Goal: Use online tool/utility: Utilize a website feature to perform a specific function

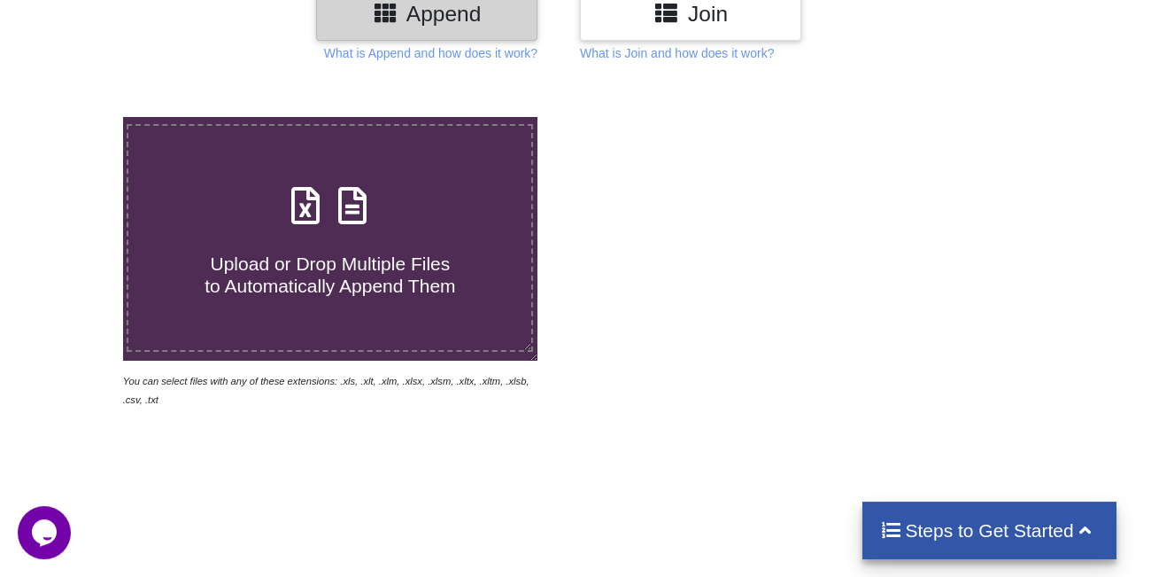
scroll to position [244, 0]
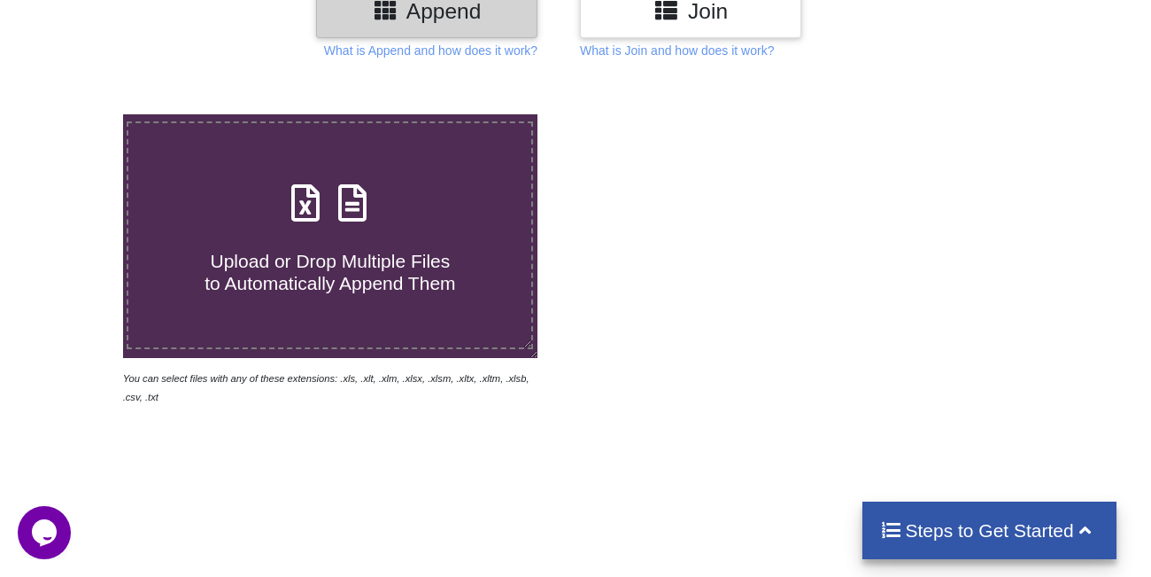
click at [425, 180] on div "Upload or Drop Multiple Files to Automatically Append Them" at bounding box center [329, 235] width 403 height 120
click at [76, 114] on input "Upload or Drop Multiple Files to Automatically Append Them" at bounding box center [76, 114] width 0 height 0
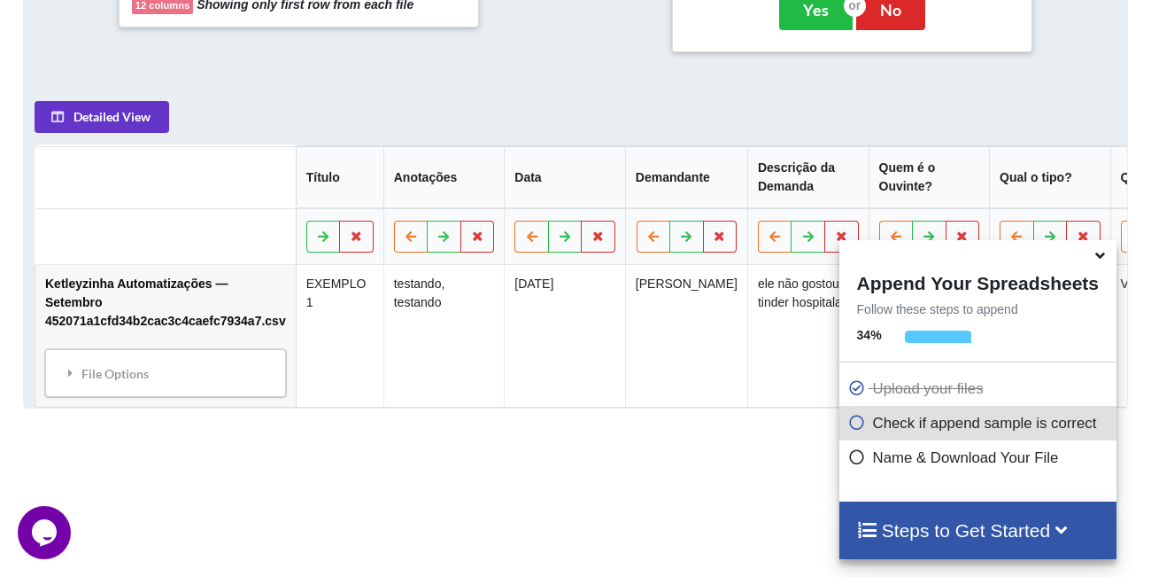
scroll to position [289, 0]
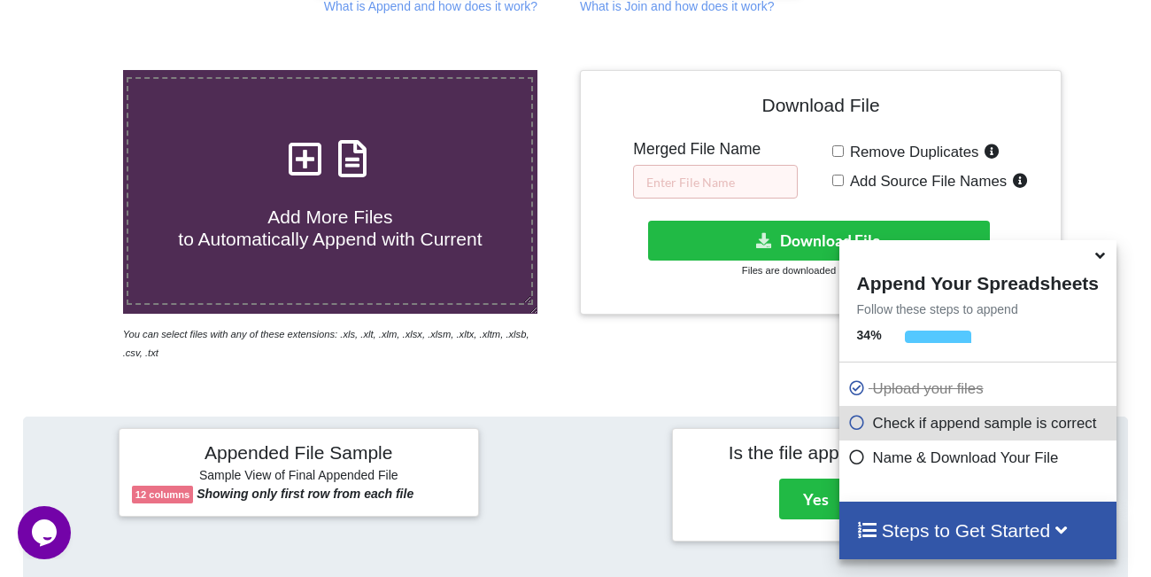
click at [382, 207] on span "Add More Files to Automatically Append with Current" at bounding box center [330, 227] width 304 height 43
click at [76, 70] on input "Add More Files to Automatically Append with Current" at bounding box center [76, 70] width 0 height 0
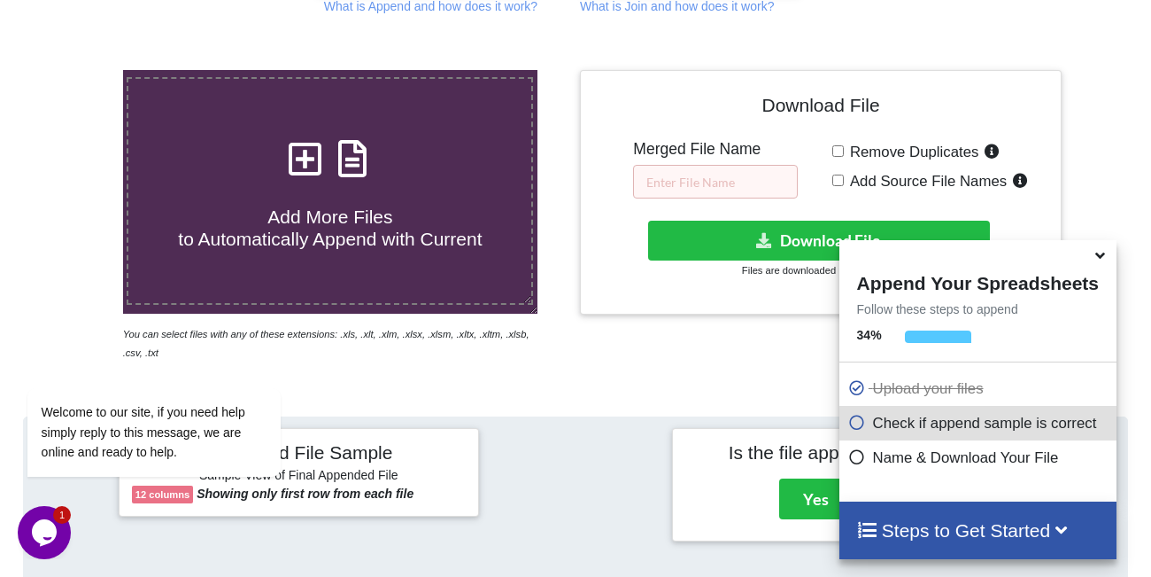
type input "C:\fakepath\DiÃ¡rio de bordo 2025.xlsx"
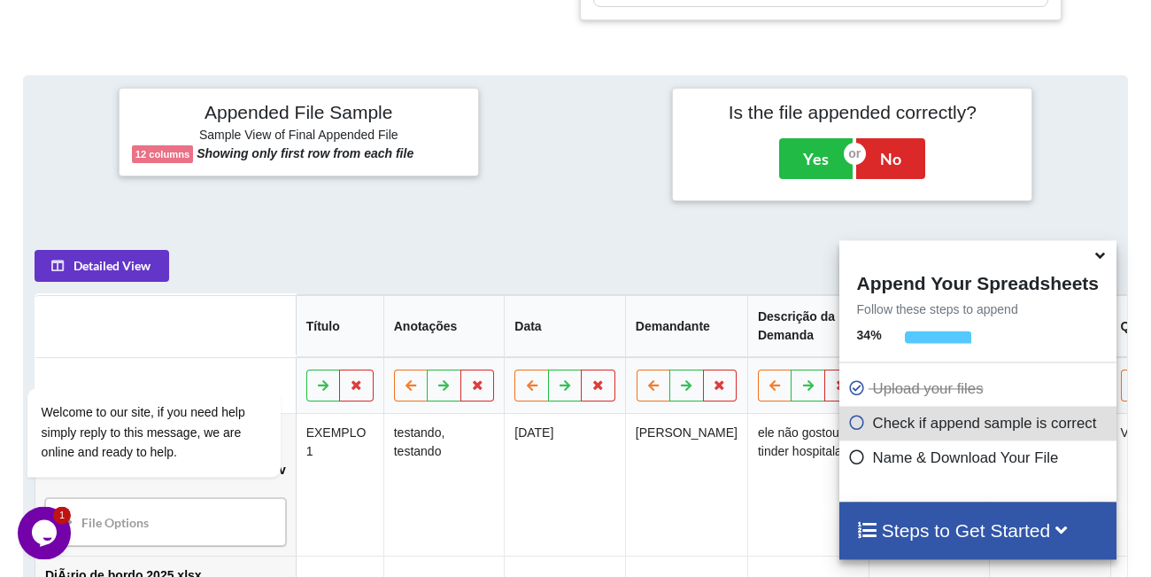
scroll to position [1001, 0]
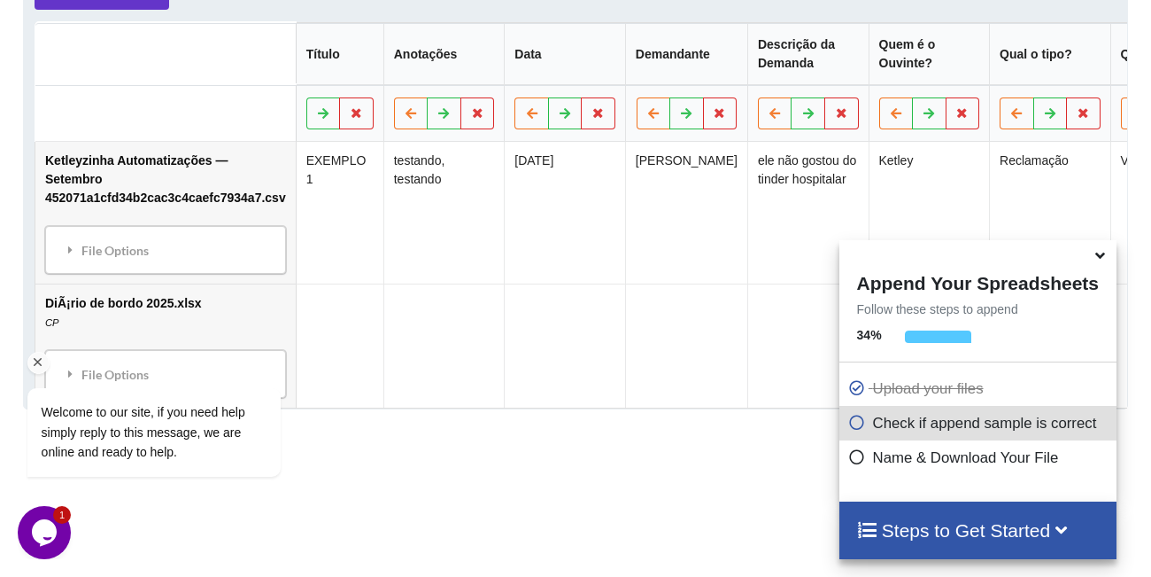
click at [148, 302] on div "Welcome to our site, if you need help simply reply to this message, we are onli…" at bounding box center [177, 358] width 319 height 269
click at [84, 293] on div "Welcome to our site, if you need help simply reply to this message, we are onli…" at bounding box center [177, 358] width 319 height 269
click at [153, 142] on td "Ketleyzinha Automatizações — Setembro 452071a1cfd34b2cac3c4caefc7934a7.csv File…" at bounding box center [165, 213] width 260 height 142
click at [184, 231] on div "File Options" at bounding box center [165, 249] width 230 height 37
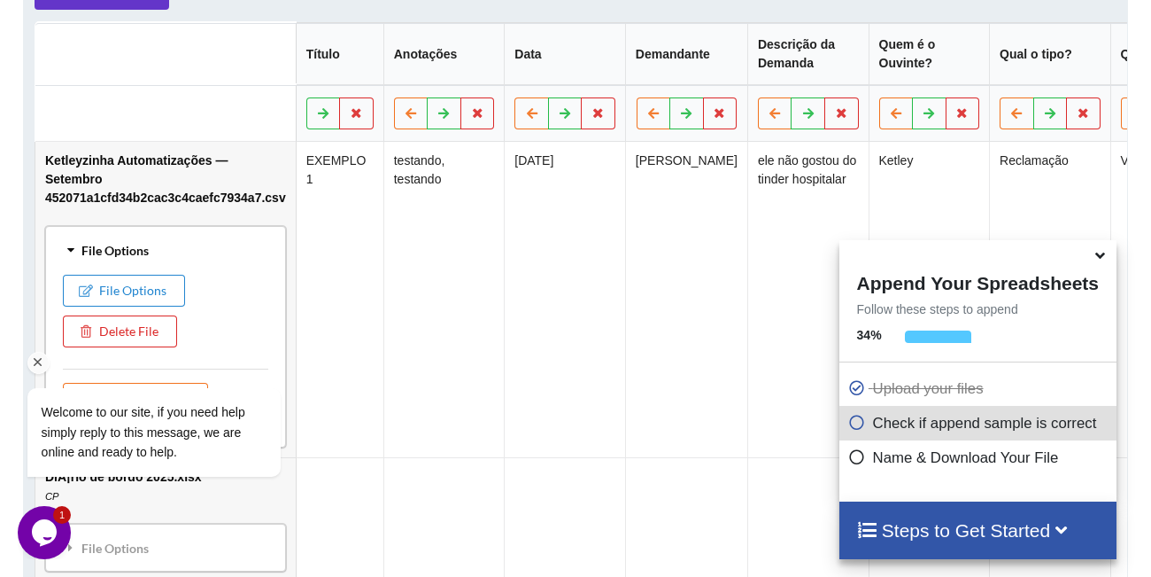
scroll to position [1174, 0]
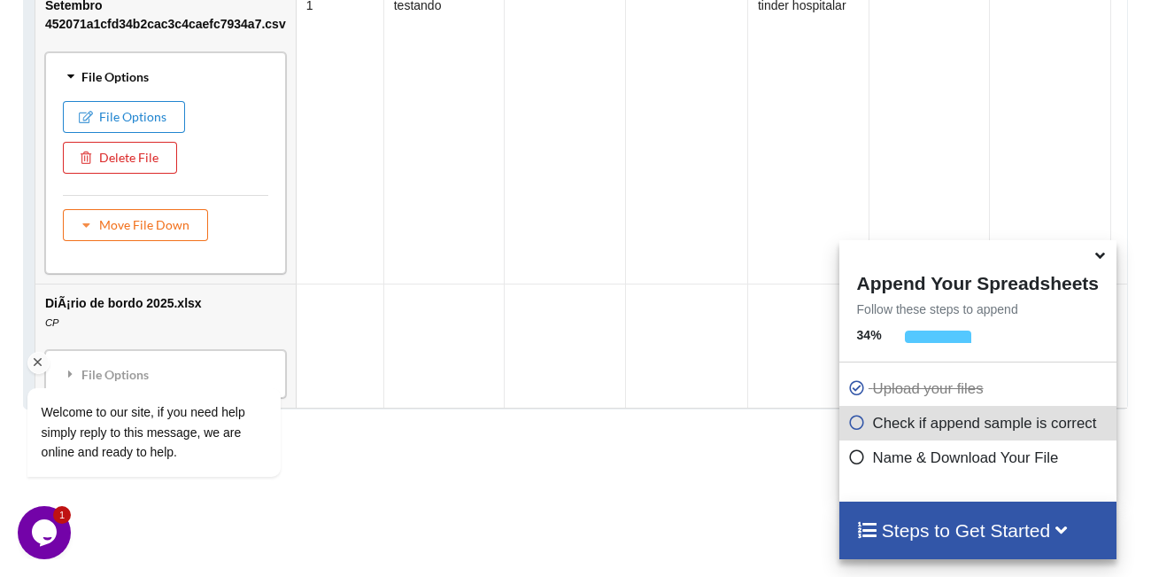
click at [173, 276] on div "Welcome to our site, if you need help simply reply to this message, we are onli…" at bounding box center [177, 358] width 319 height 269
click at [199, 301] on div "Welcome to our site, if you need help simply reply to this message, we are onli…" at bounding box center [177, 358] width 319 height 269
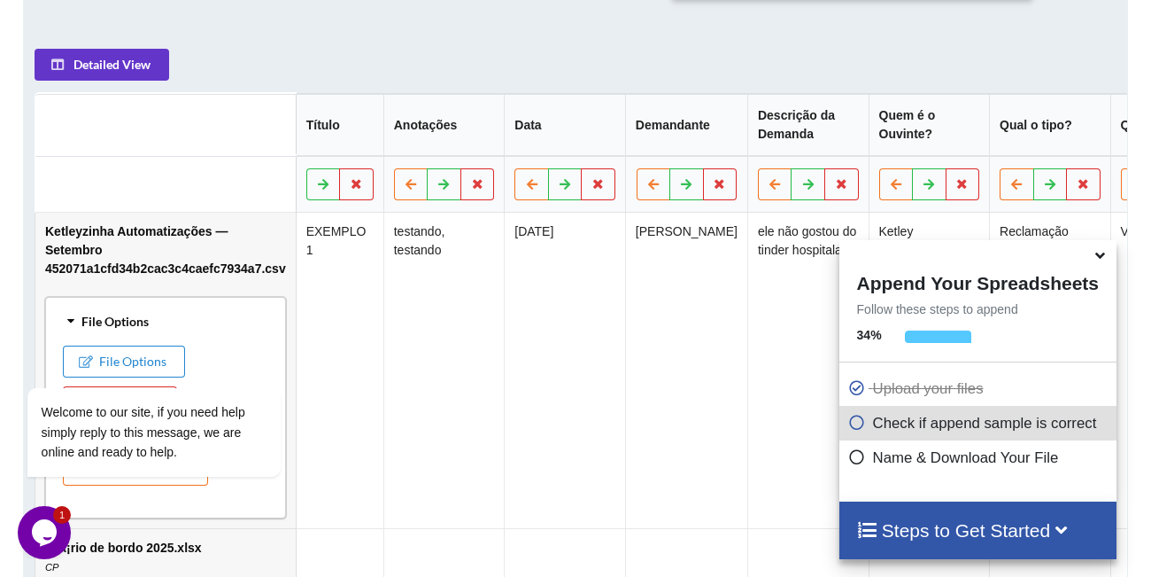
scroll to position [319, 0]
